Goal: Task Accomplishment & Management: Manage account settings

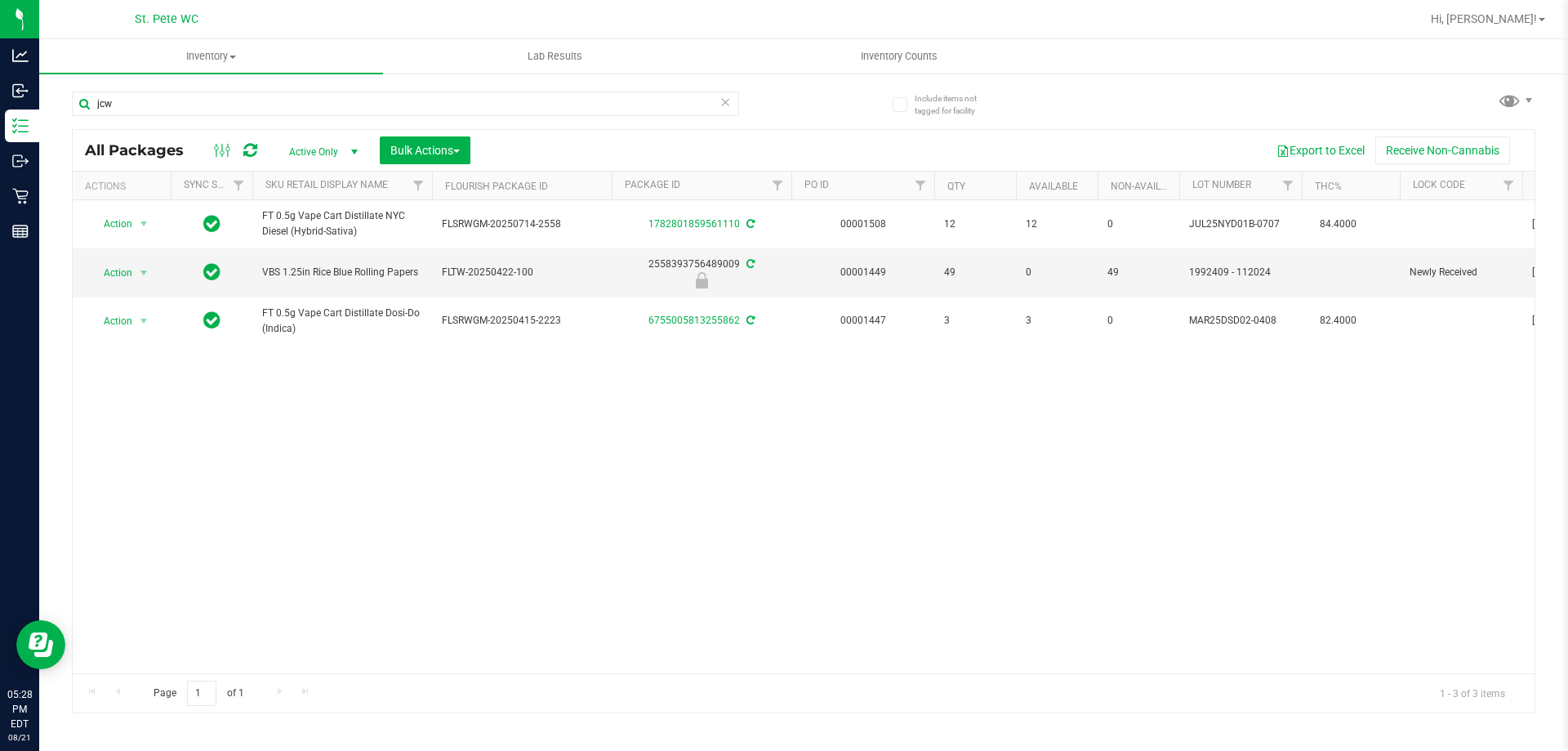
type input "jcw"
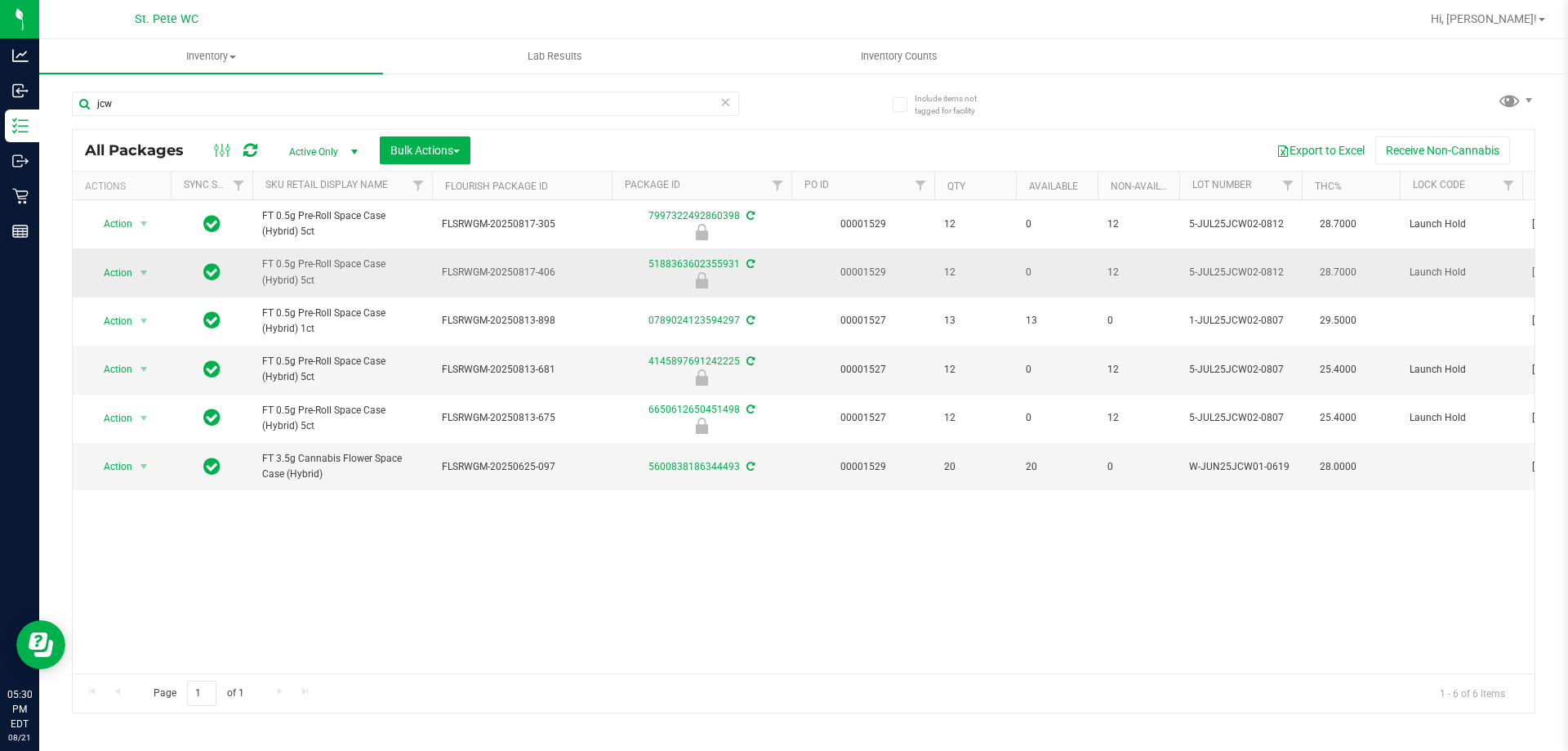
click at [104, 279] on span "Action" at bounding box center [110, 273] width 44 height 23
click at [129, 454] on li "Unlock package" at bounding box center [142, 467] width 104 height 25
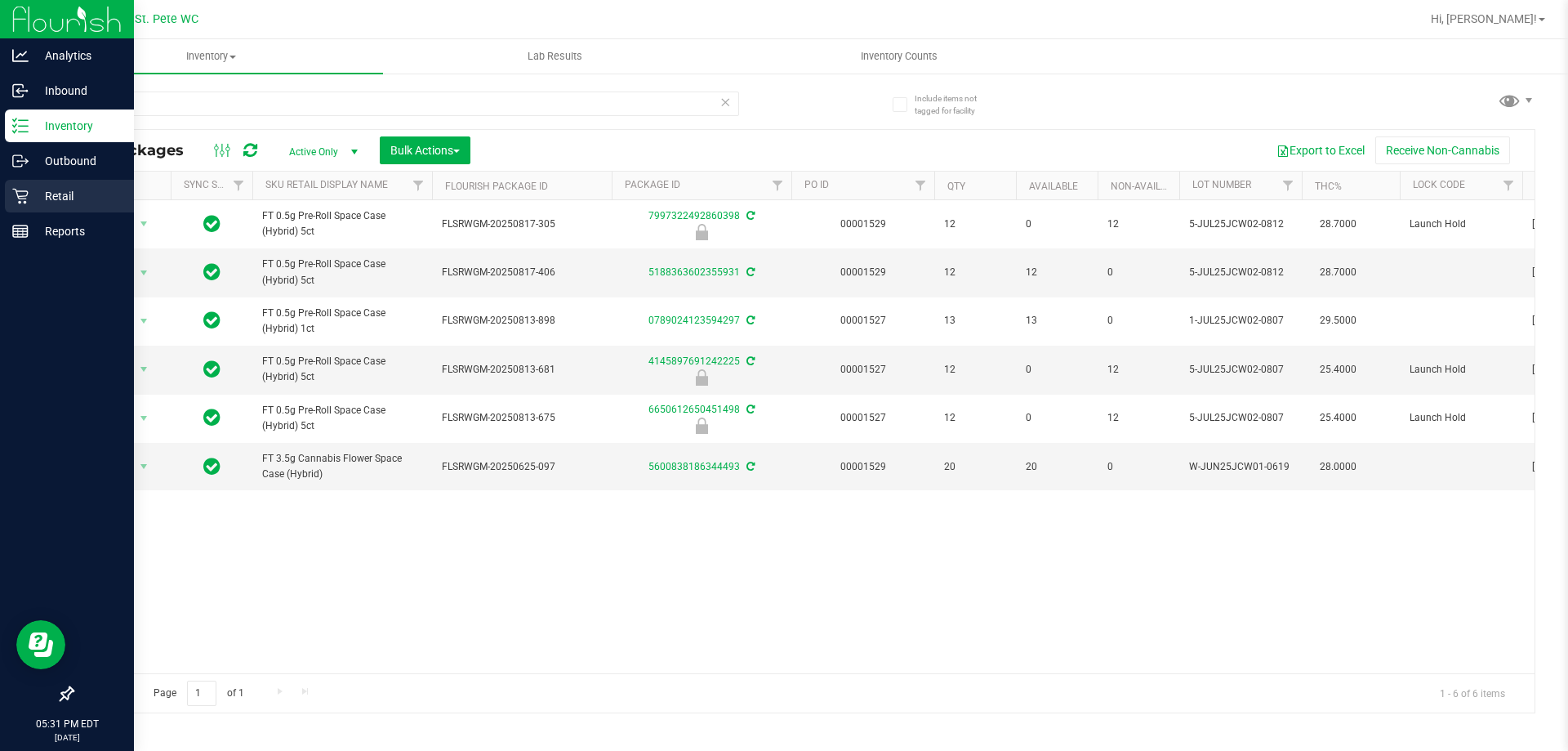
click at [34, 201] on p "Retail" at bounding box center [77, 196] width 98 height 20
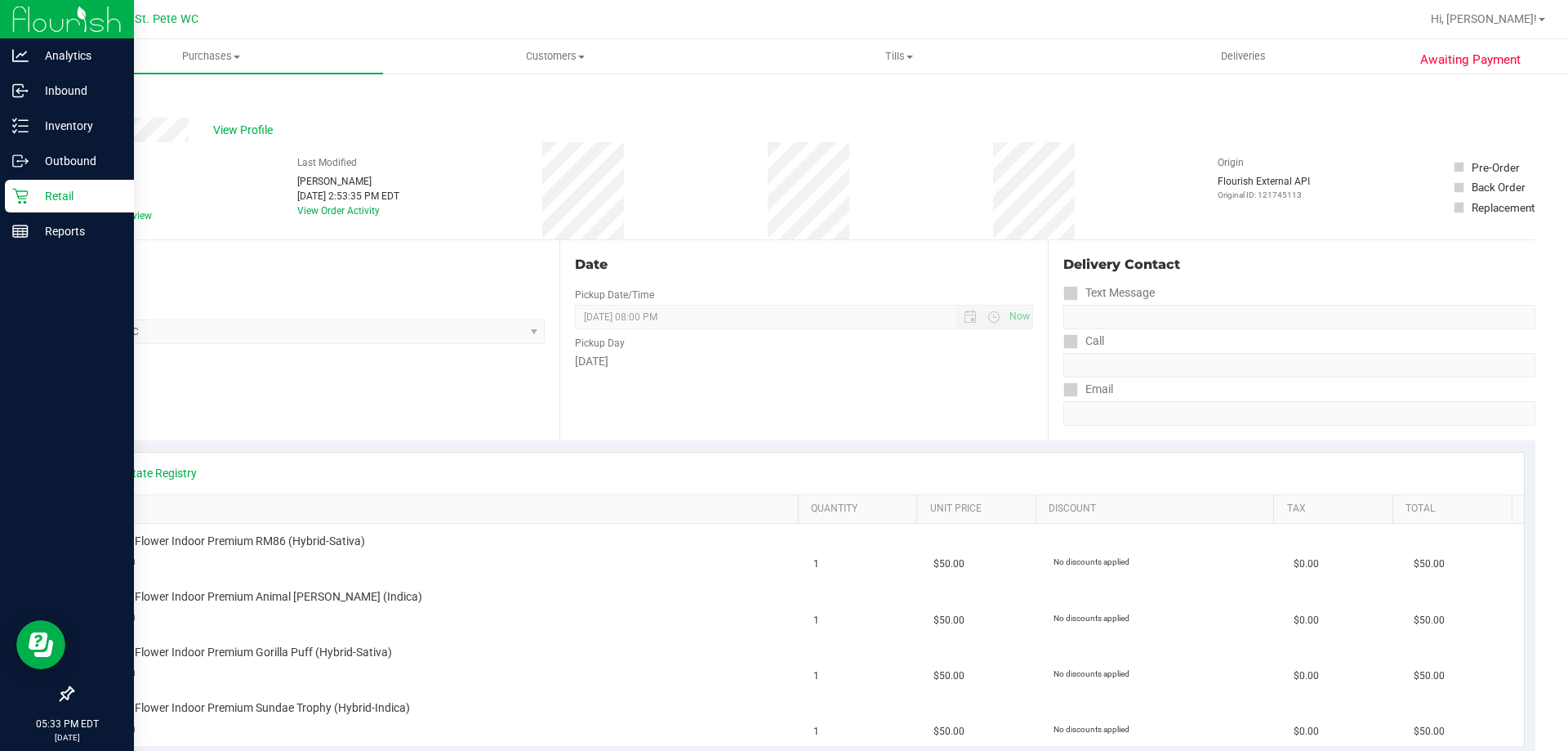
click at [17, 200] on icon at bounding box center [21, 196] width 17 height 17
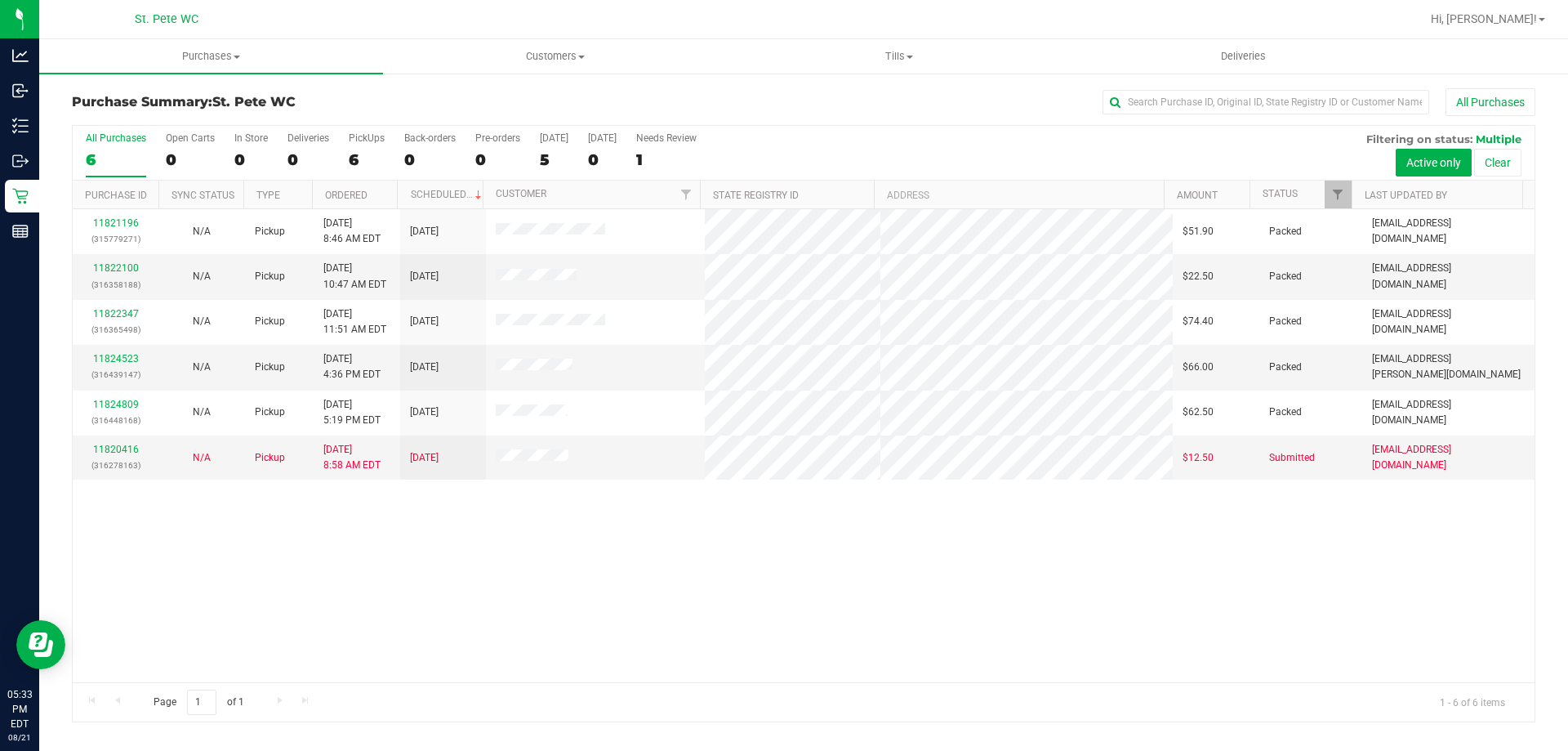
click at [301, 574] on div "11821196 (315779271) N/A Pickup [DATE] 8:46 AM EDT 8/21/2025 $51.90 Packed [EMA…" at bounding box center [804, 445] width 1462 height 473
click at [131, 449] on link "11820416" at bounding box center [115, 449] width 46 height 12
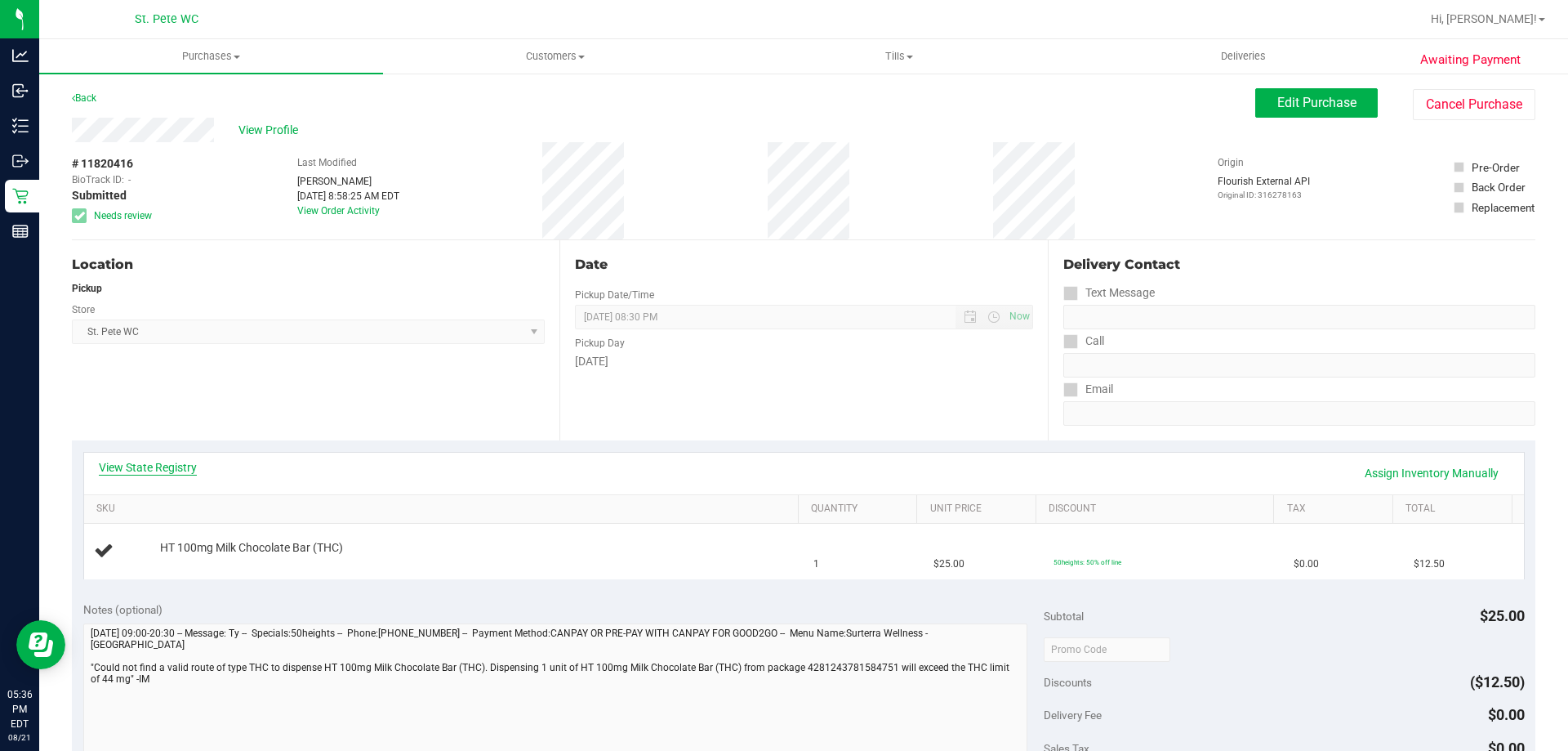
click at [177, 460] on link "View State Registry" at bounding box center [148, 468] width 98 height 17
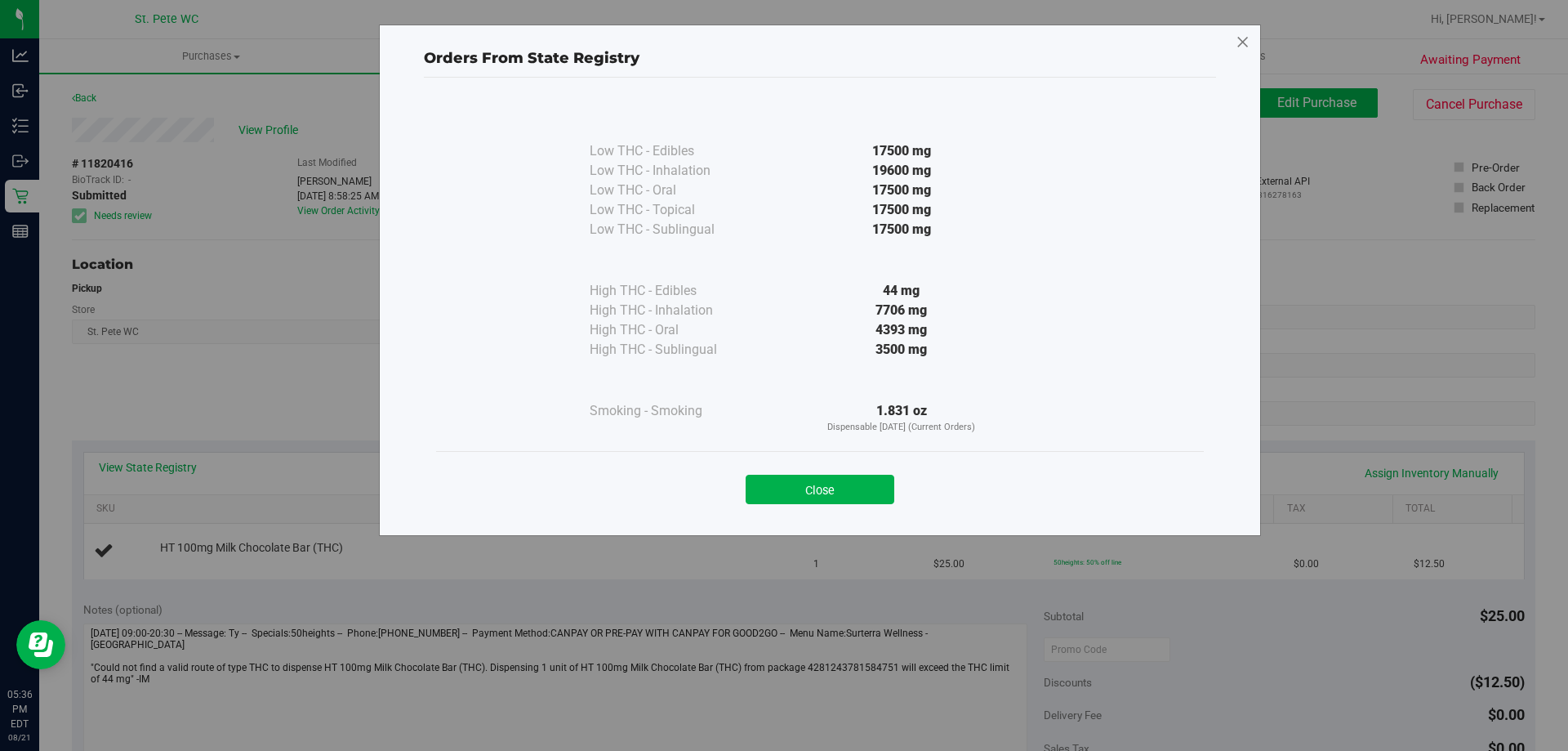
click at [1240, 38] on icon at bounding box center [1243, 42] width 15 height 27
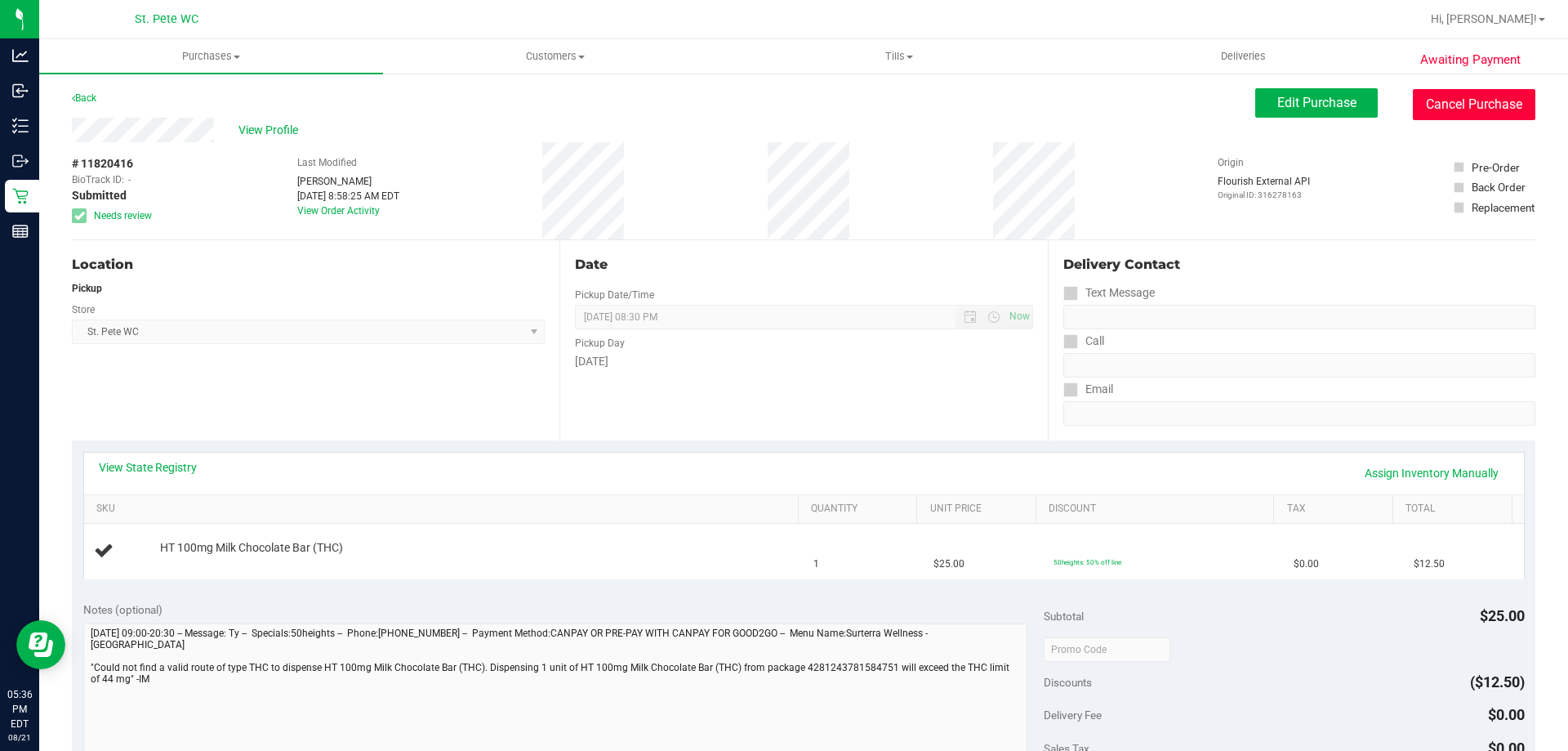
click at [1436, 94] on button "Cancel Purchase" at bounding box center [1474, 104] width 123 height 31
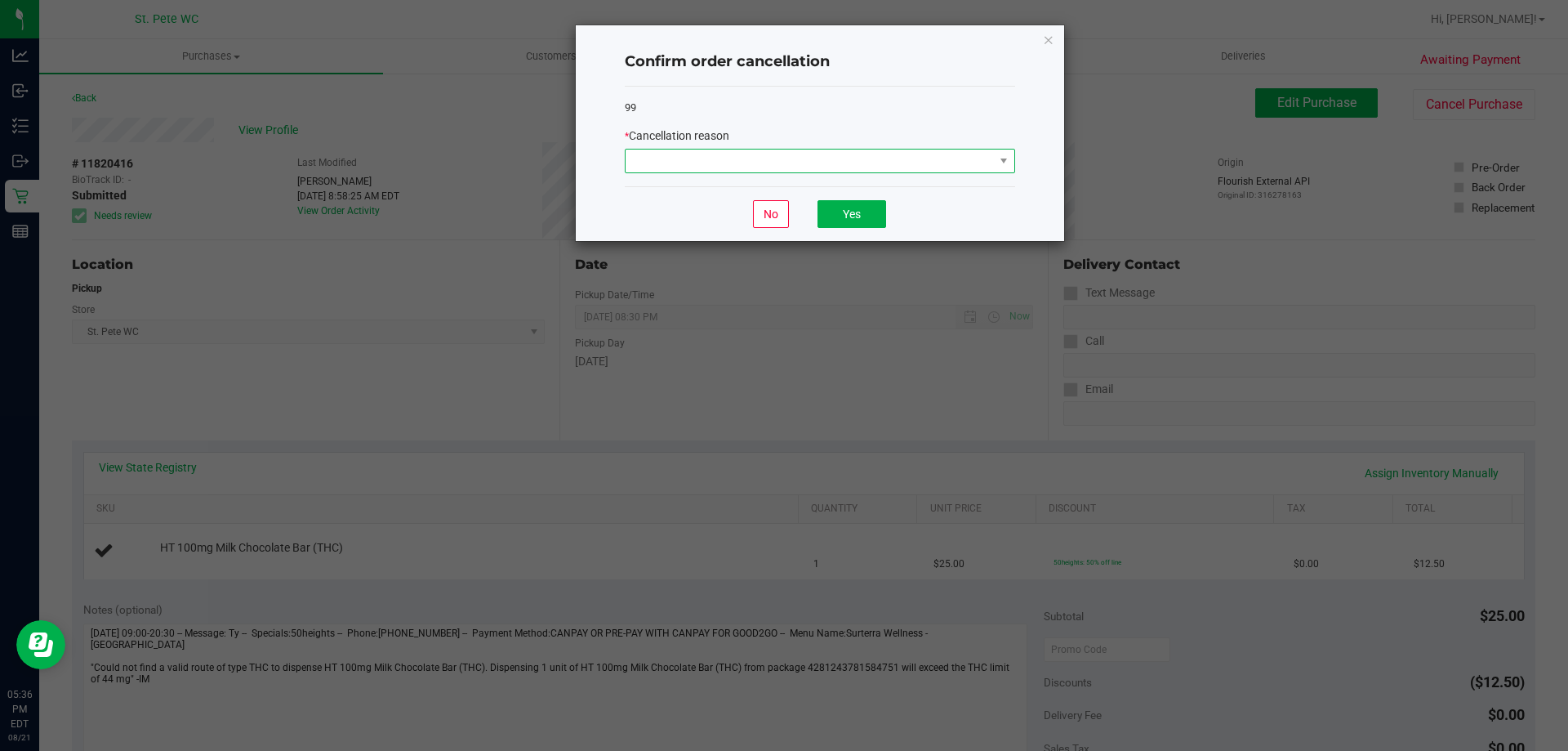
click at [890, 162] on span at bounding box center [810, 161] width 368 height 23
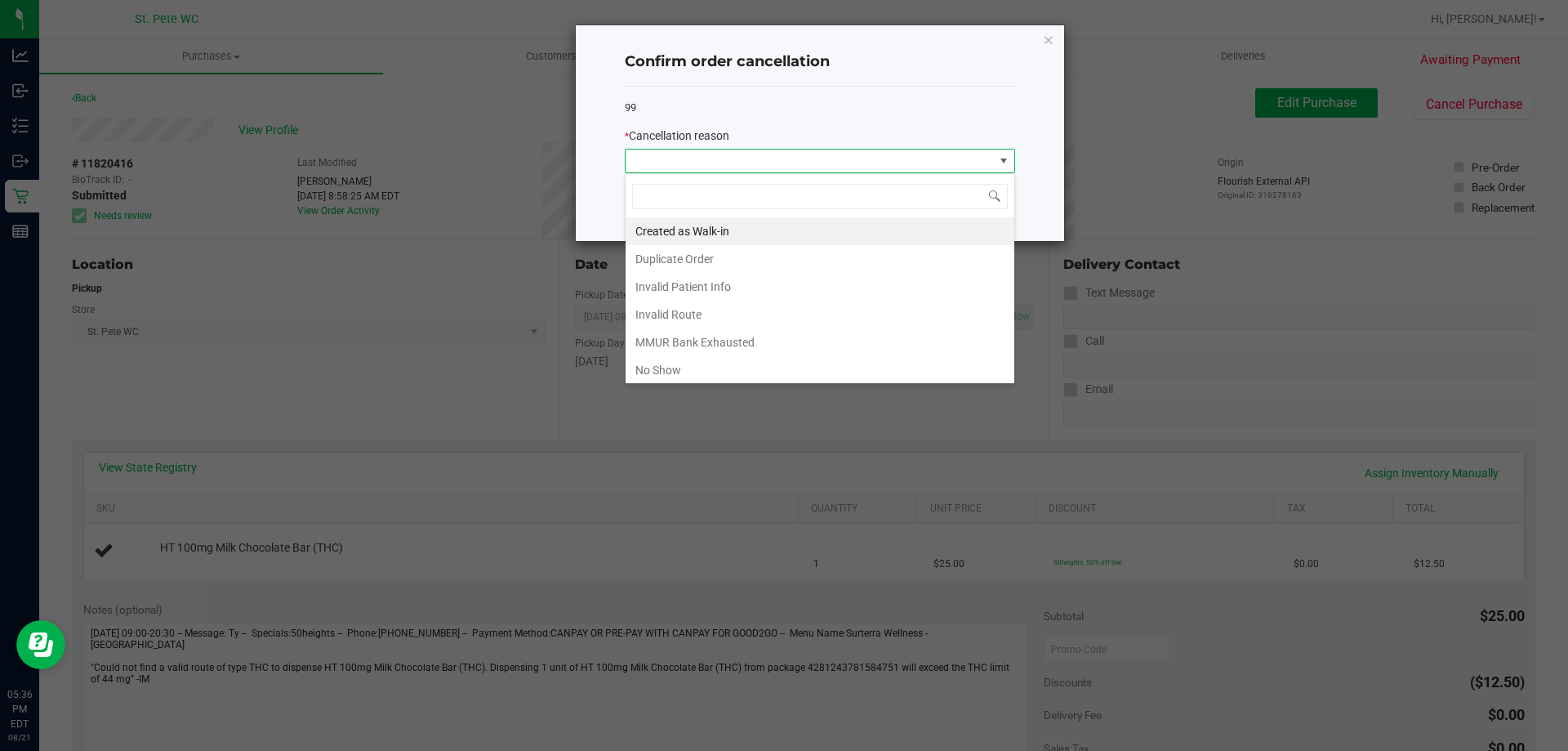
scroll to position [86, 0]
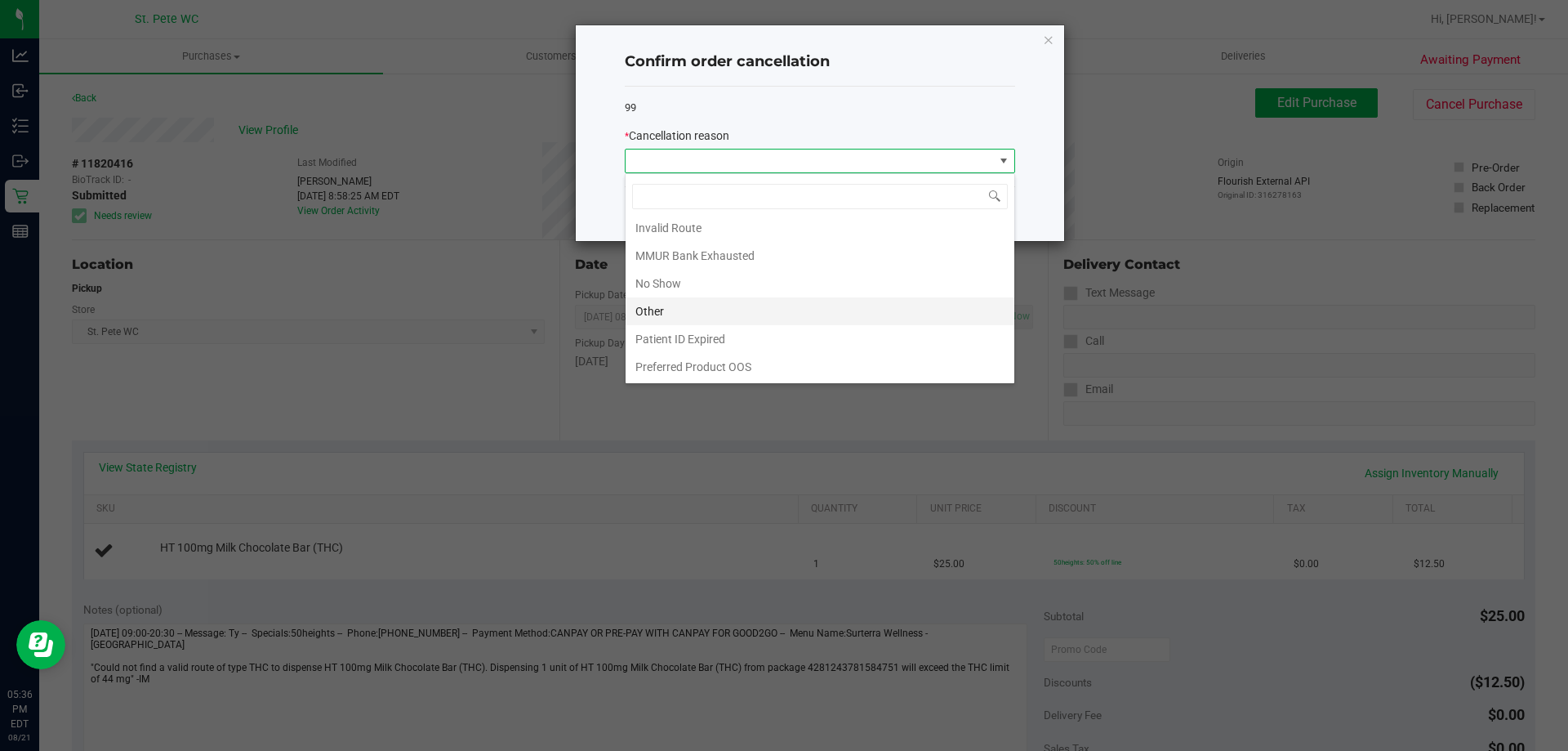
click at [660, 313] on li "Other" at bounding box center [820, 312] width 389 height 28
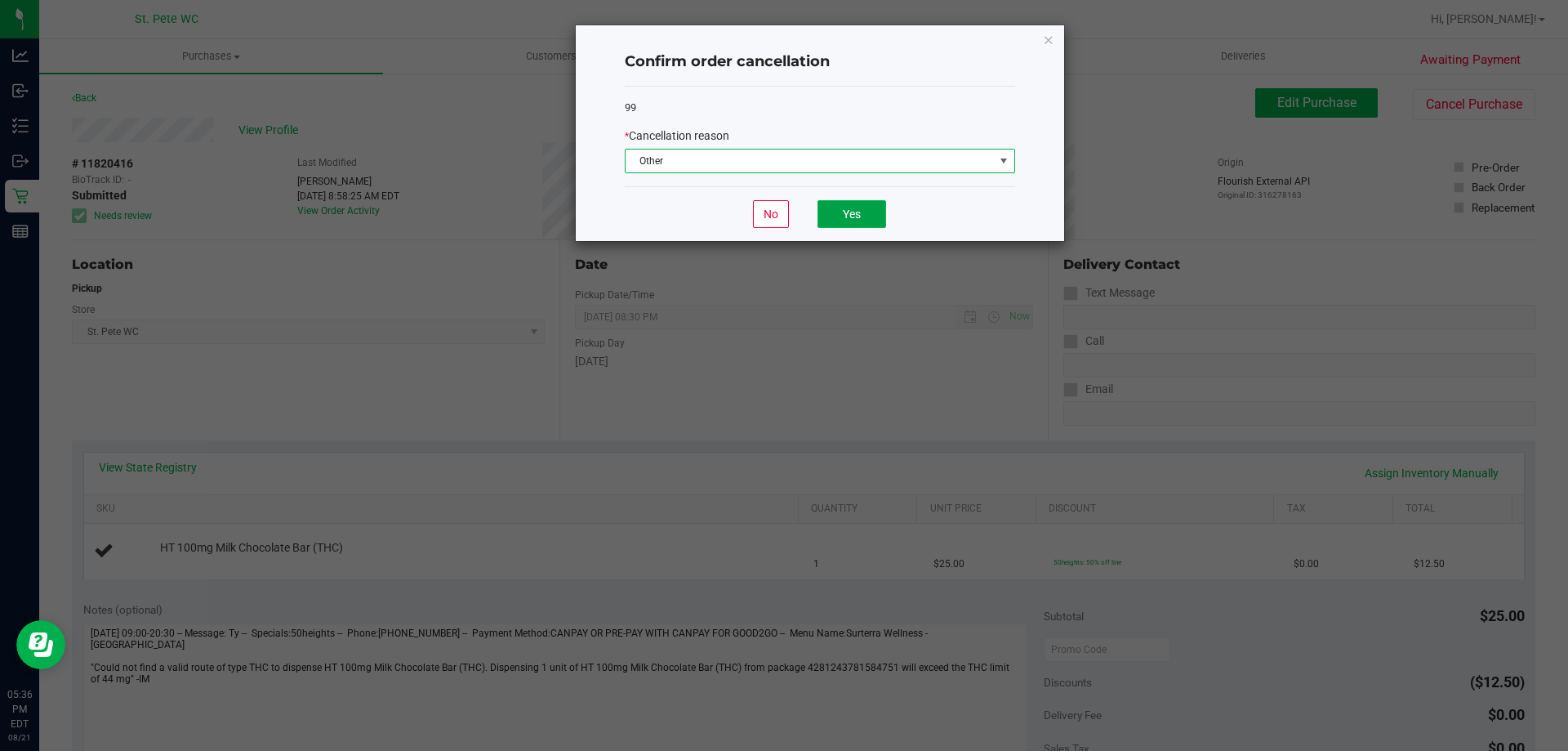
click at [846, 213] on button "Yes" at bounding box center [851, 214] width 69 height 28
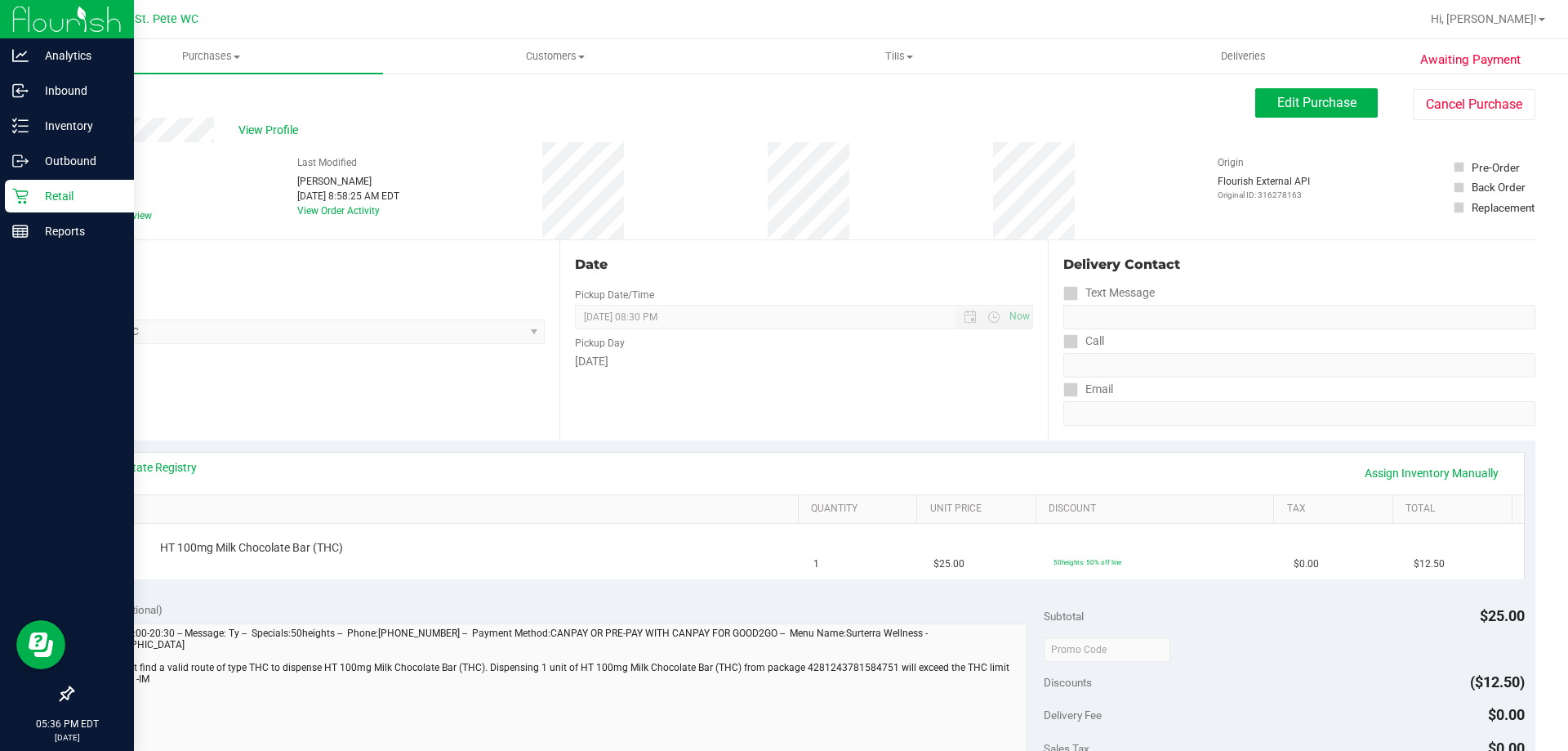
click at [25, 187] on div "Retail" at bounding box center [70, 196] width 129 height 32
